Goal: Task Accomplishment & Management: Manage account settings

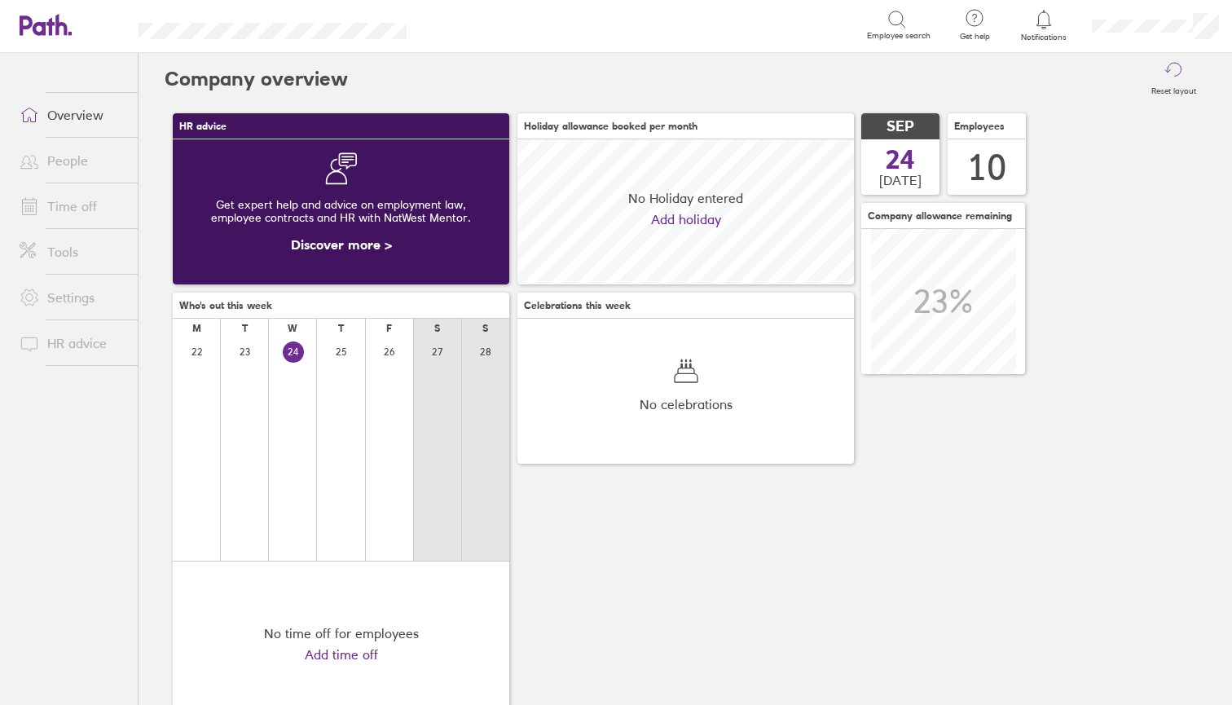
scroll to position [145, 336]
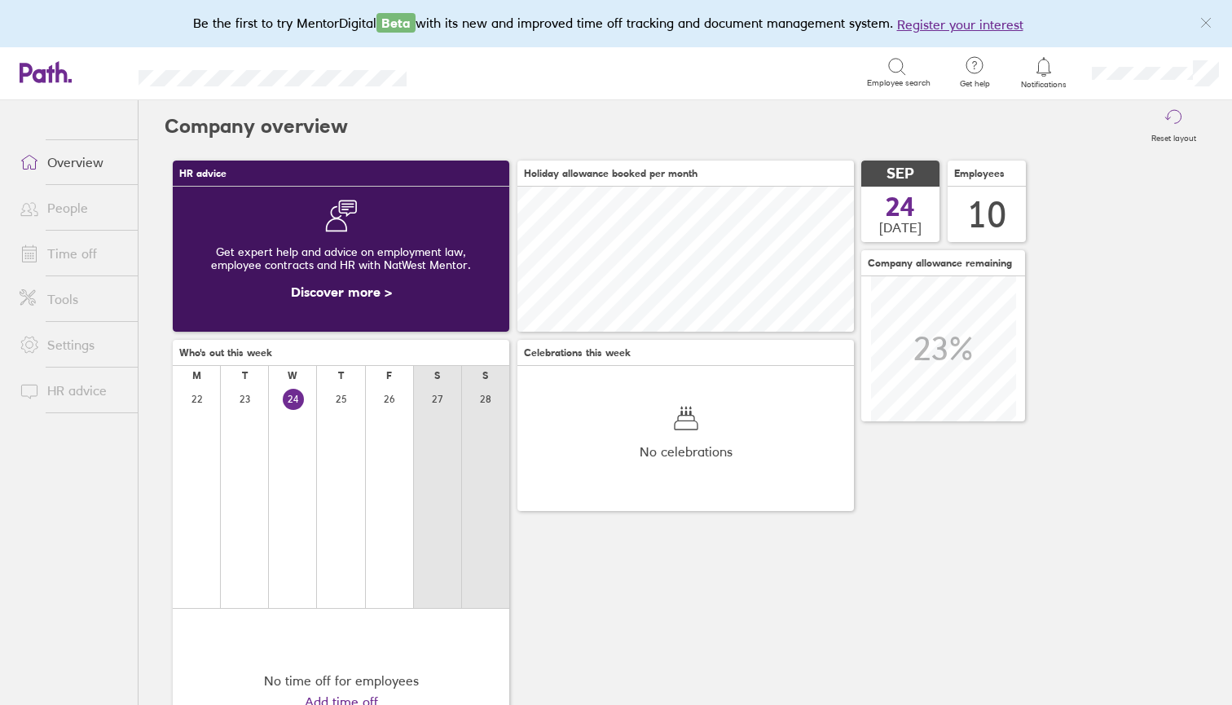
click at [68, 248] on link "Time off" at bounding box center [72, 253] width 131 height 33
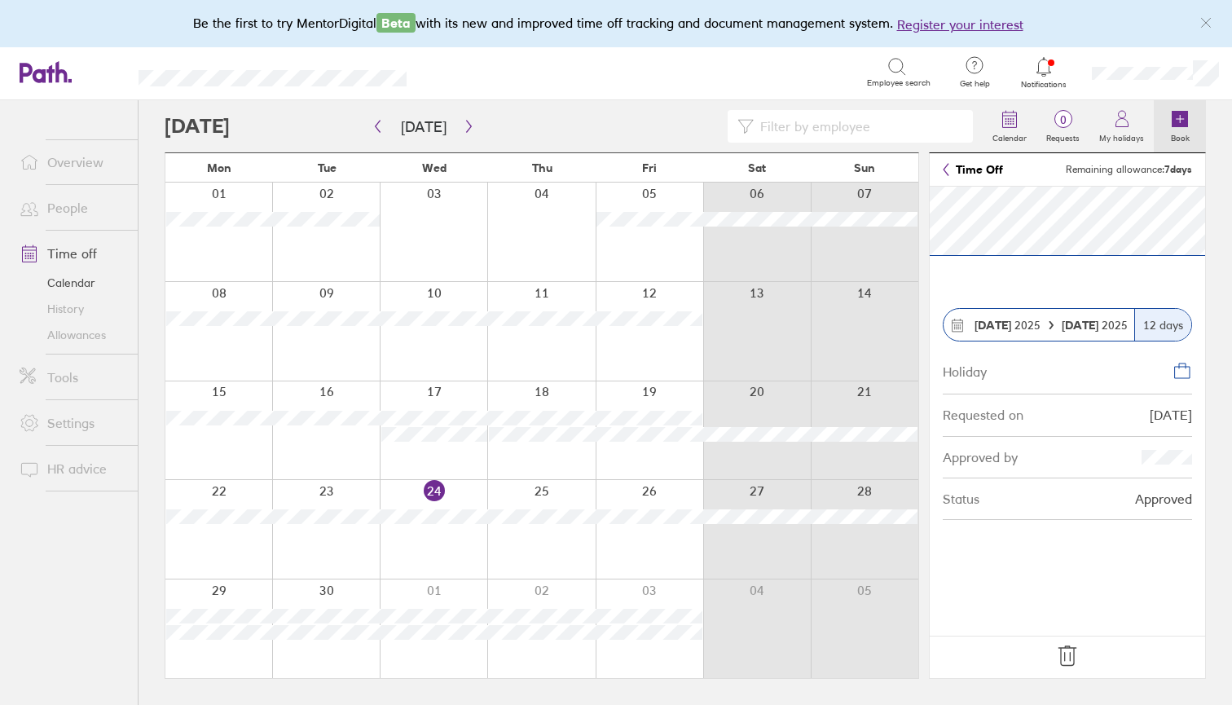
click at [1176, 127] on icon at bounding box center [1179, 119] width 16 height 16
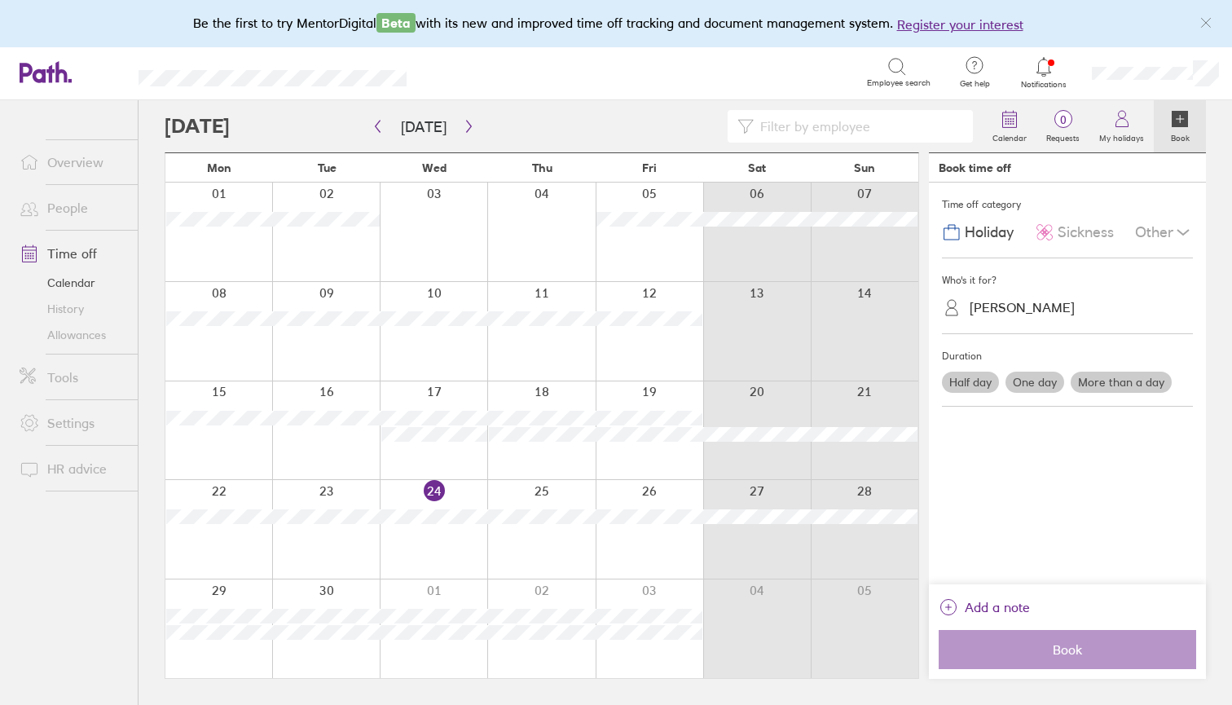
click at [995, 303] on div "[PERSON_NAME]" at bounding box center [1021, 307] width 105 height 15
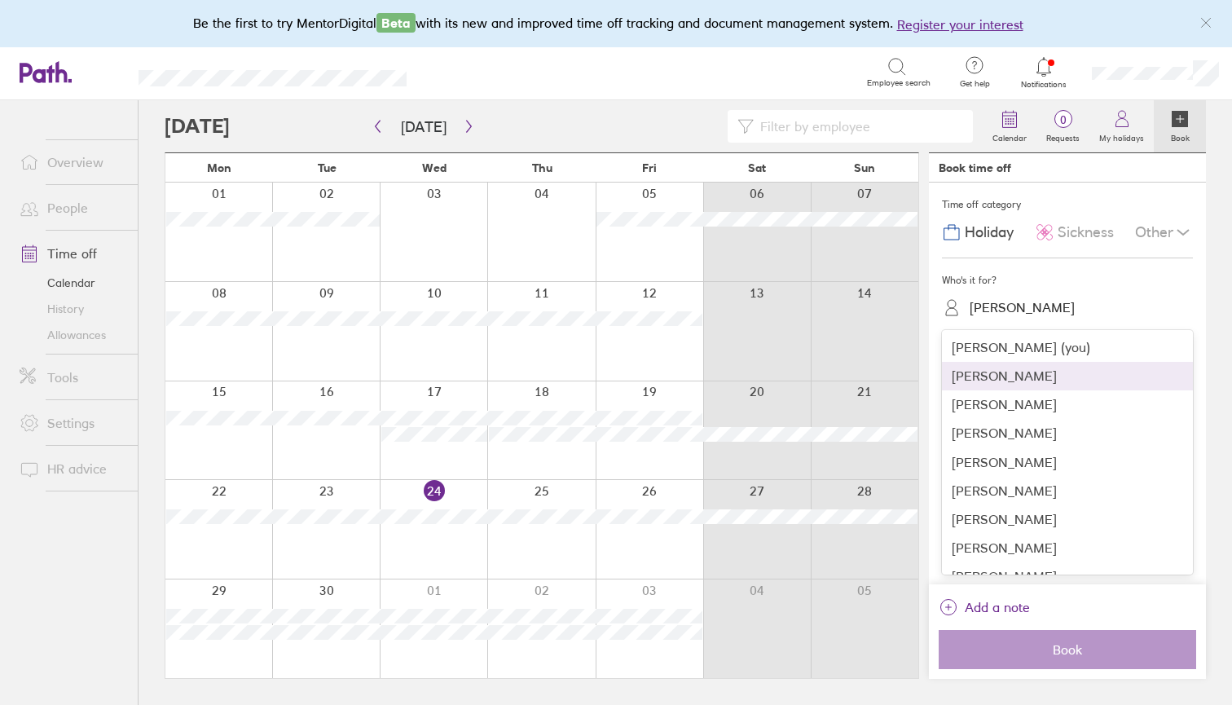
click at [1037, 371] on div "[PERSON_NAME]" at bounding box center [1067, 376] width 251 height 29
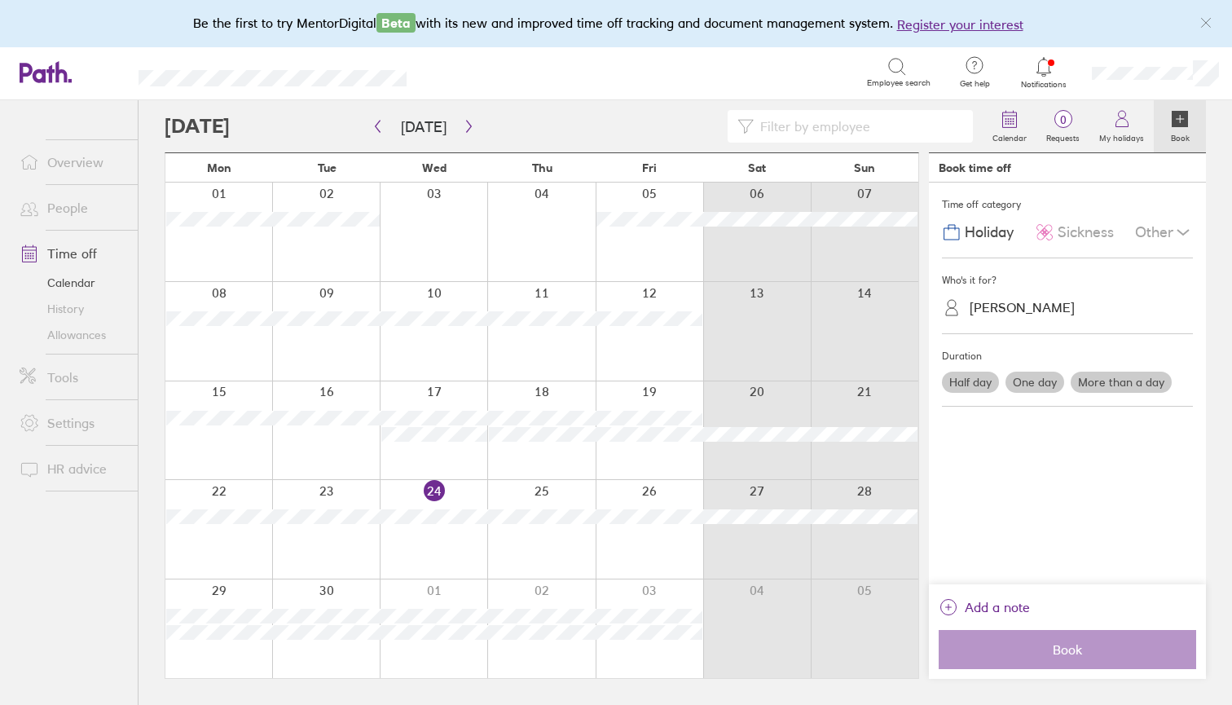
click at [1054, 381] on label "One day" at bounding box center [1034, 381] width 59 height 21
click at [0, 0] on input "One day" at bounding box center [0, 0] width 0 height 0
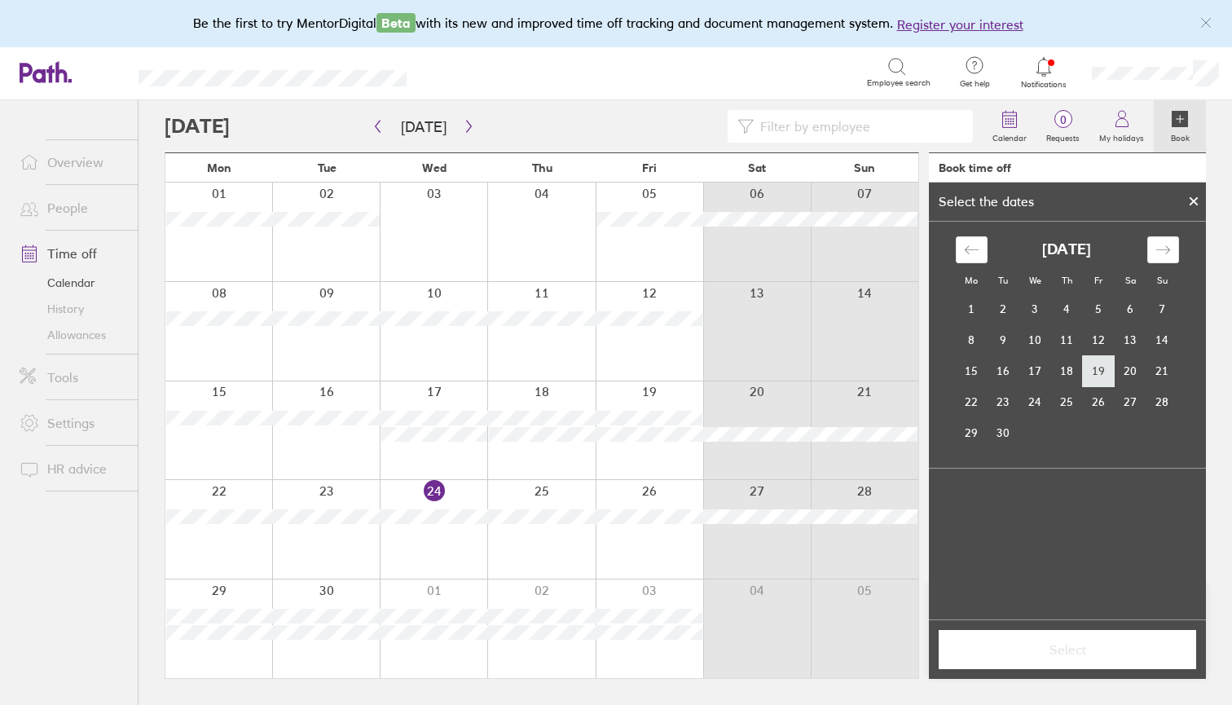
click at [1099, 368] on td "19" at bounding box center [1099, 370] width 32 height 31
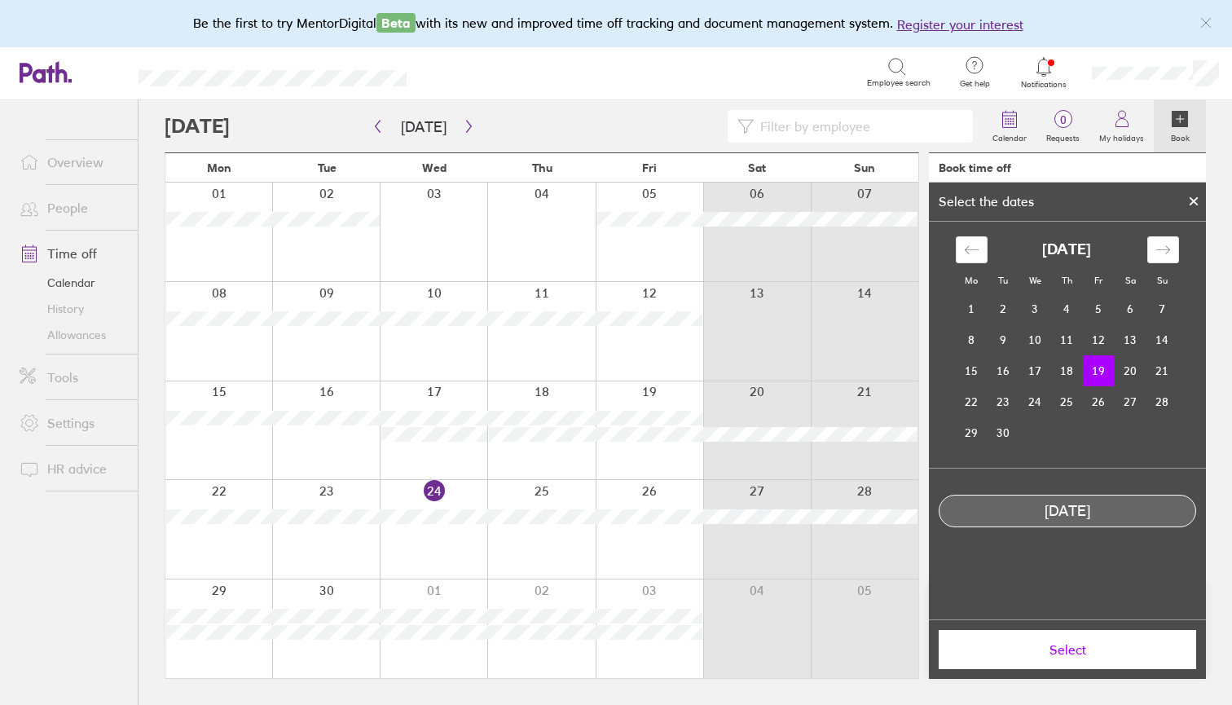
click at [1078, 657] on span "Select" at bounding box center [1067, 649] width 235 height 15
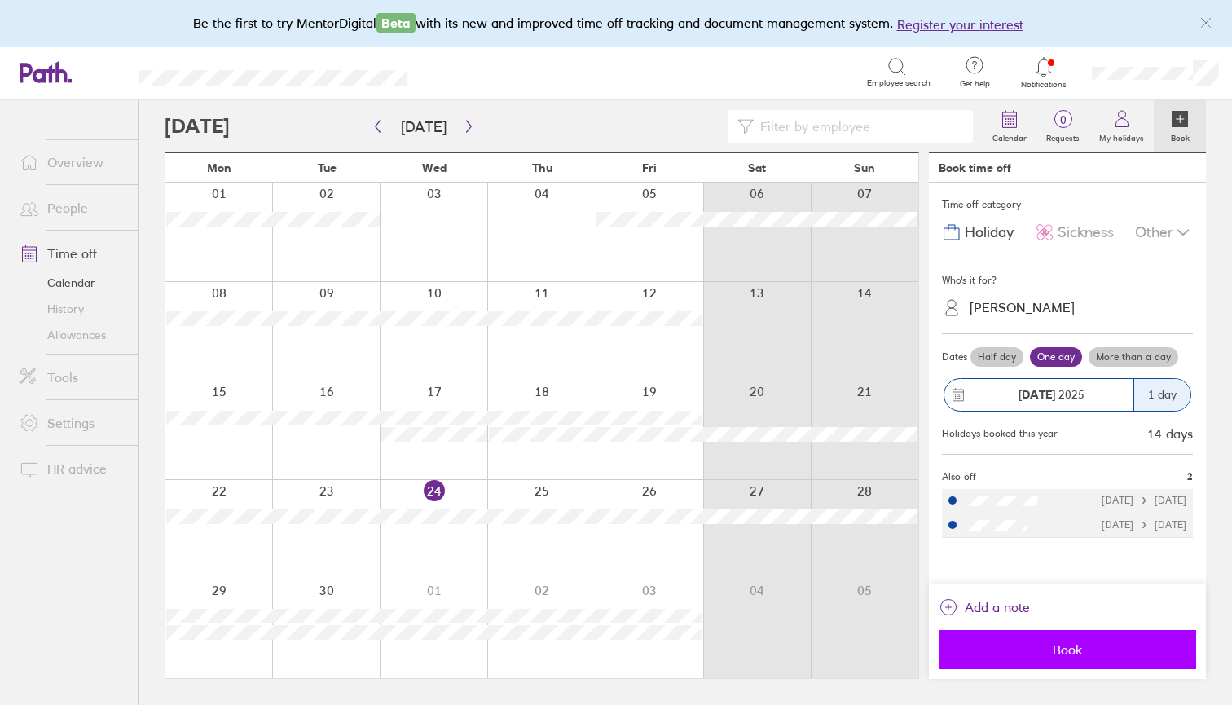
click at [1067, 654] on span "Book" at bounding box center [1067, 649] width 235 height 15
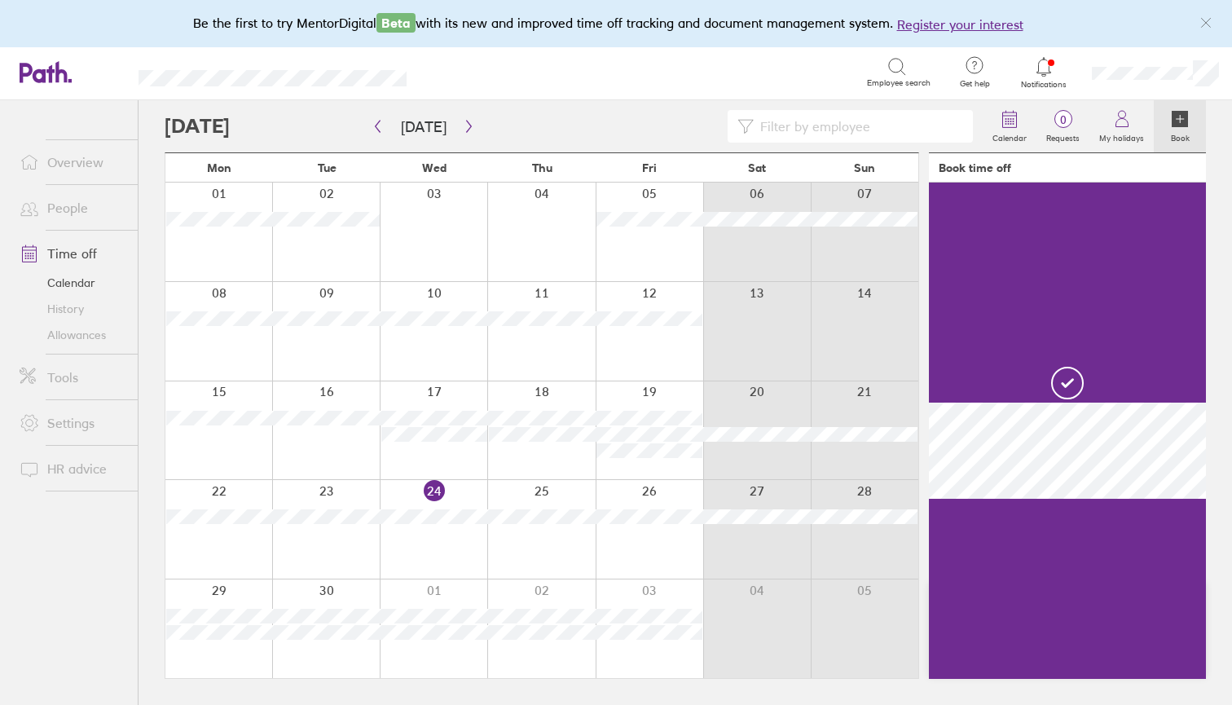
click at [1174, 135] on label "Book" at bounding box center [1180, 136] width 38 height 15
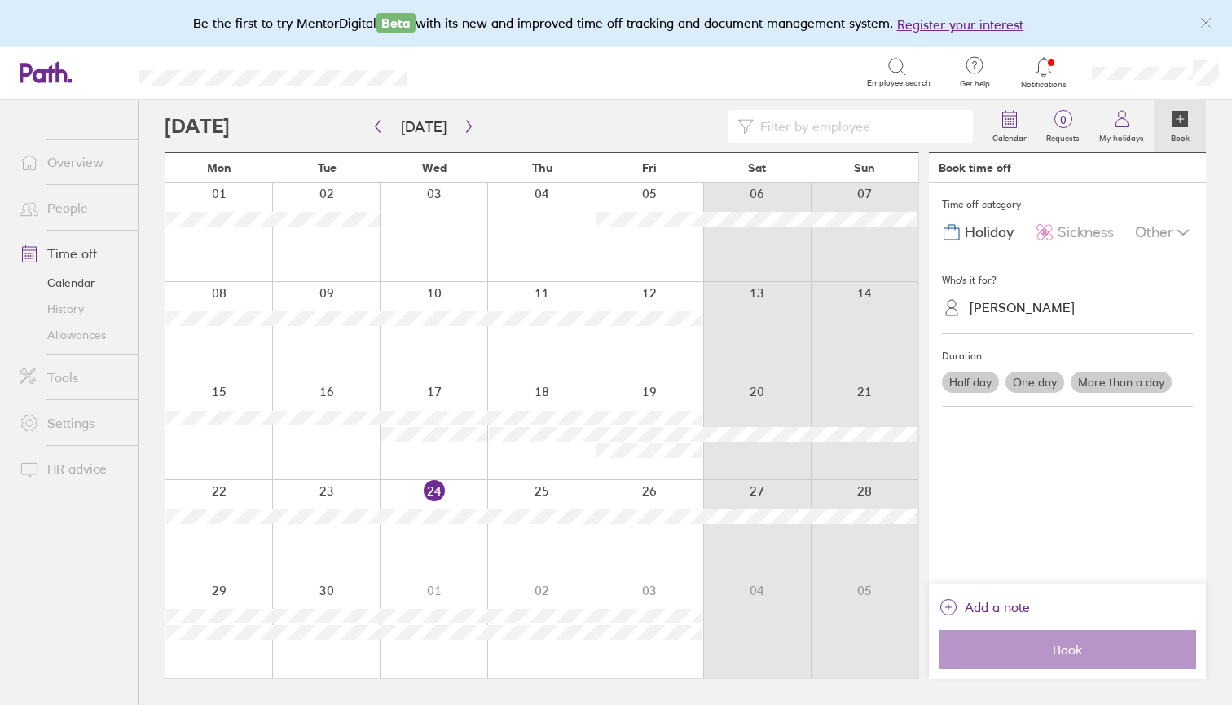
click at [1035, 378] on label "One day" at bounding box center [1034, 381] width 59 height 21
click at [0, 0] on input "One day" at bounding box center [0, 0] width 0 height 0
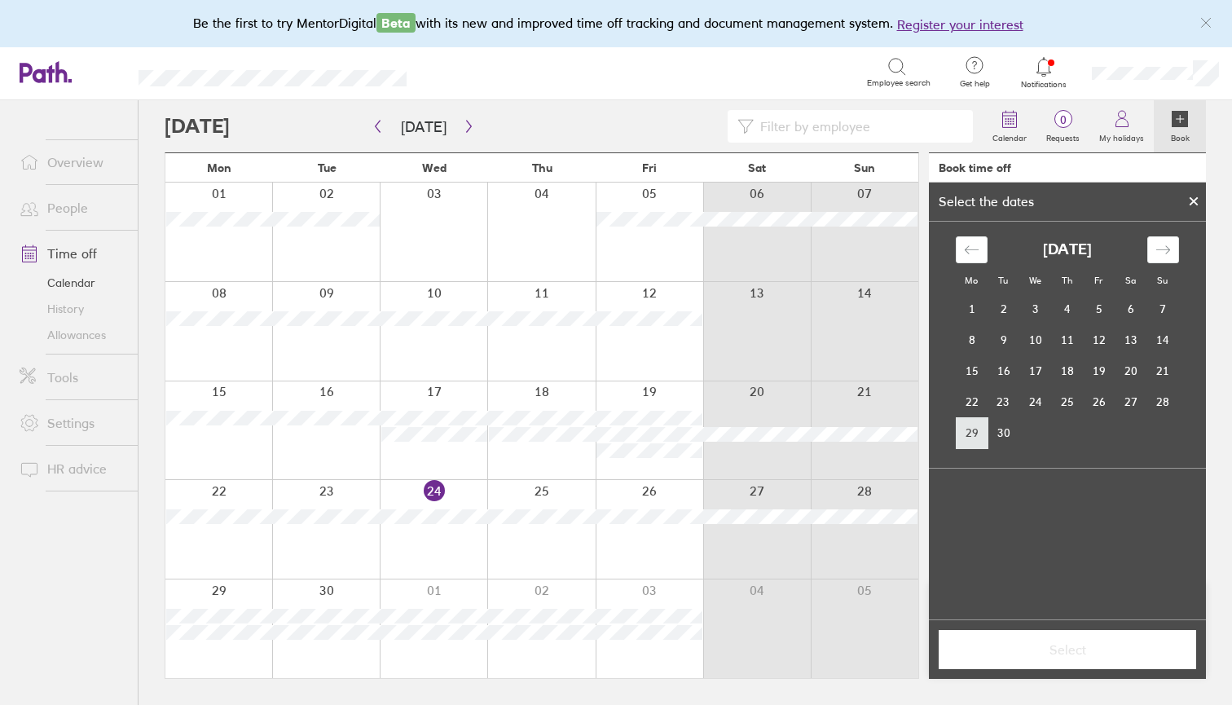
click at [972, 429] on td "29" at bounding box center [972, 432] width 32 height 31
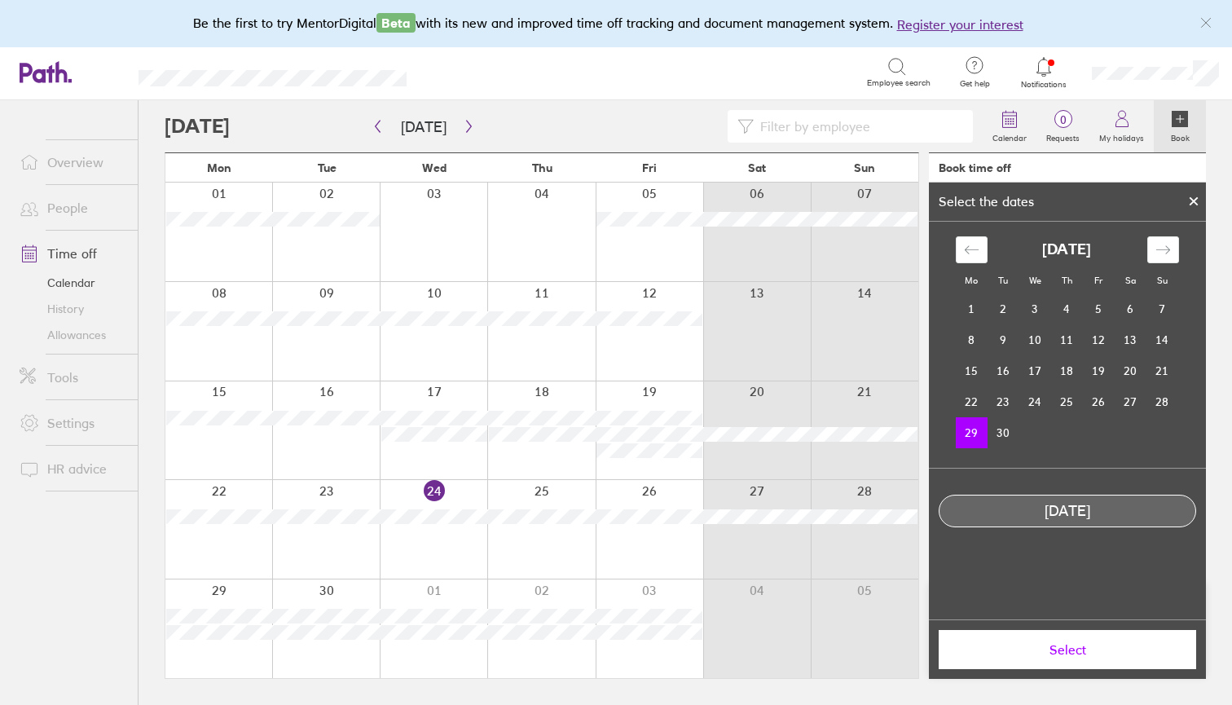
click at [1029, 652] on span "Select" at bounding box center [1067, 649] width 235 height 15
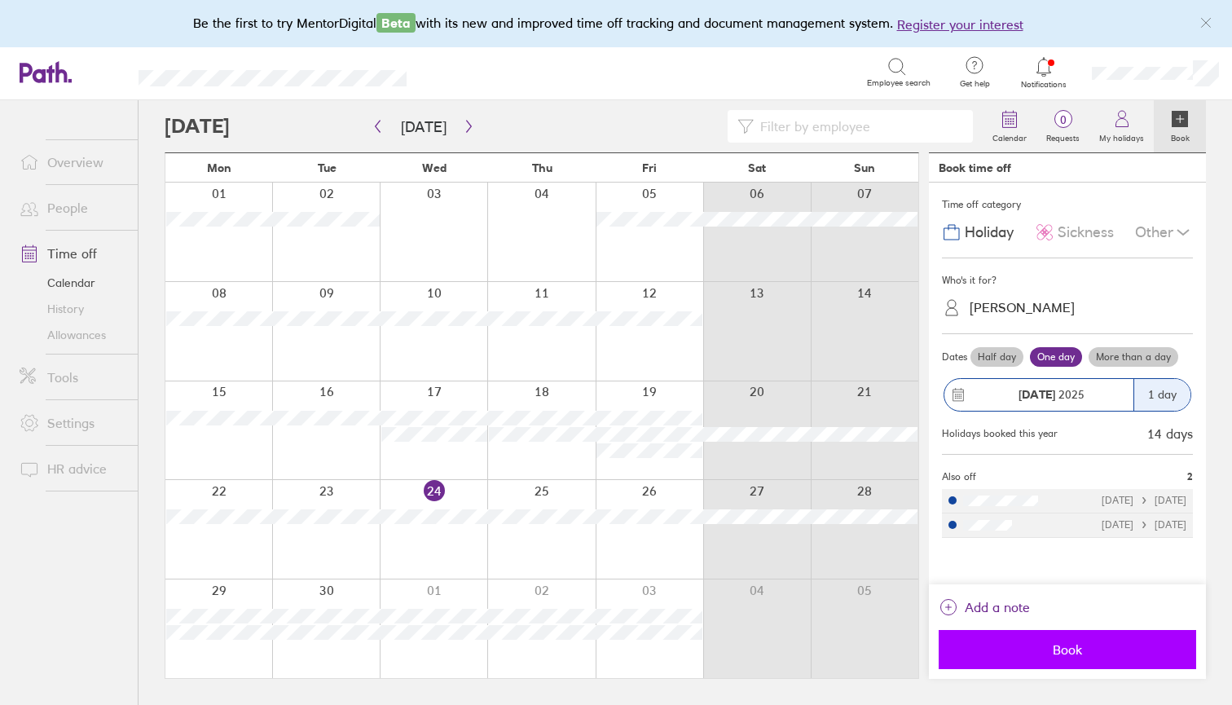
click at [1066, 657] on button "Book" at bounding box center [1066, 649] width 257 height 39
